Goal: Transaction & Acquisition: Purchase product/service

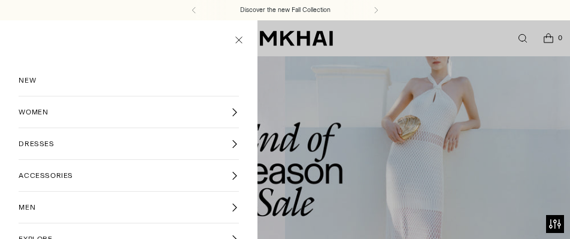
click at [235, 143] on icon at bounding box center [234, 144] width 4 height 8
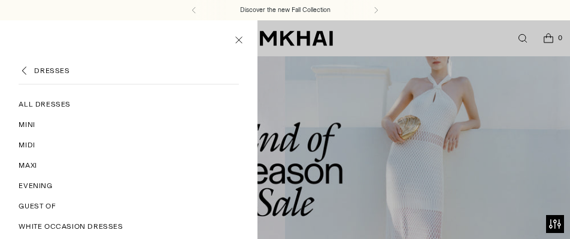
click at [31, 163] on span "Maxi" at bounding box center [28, 165] width 18 height 11
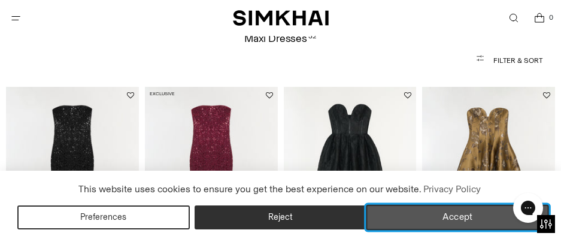
click at [436, 227] on button "Accept" at bounding box center [457, 217] width 182 height 25
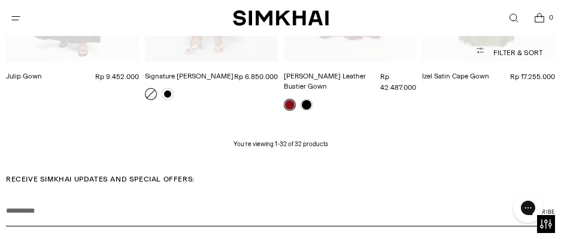
scroll to position [2213, 0]
